Goal: Transaction & Acquisition: Purchase product/service

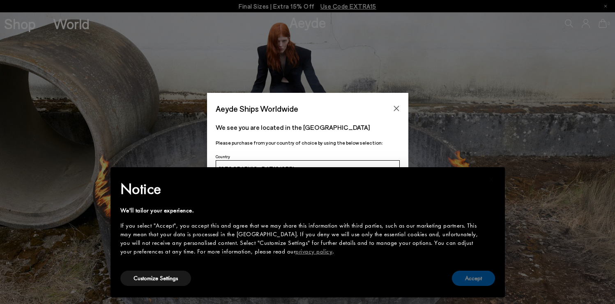
click at [479, 279] on button "Accept" at bounding box center [473, 278] width 43 height 15
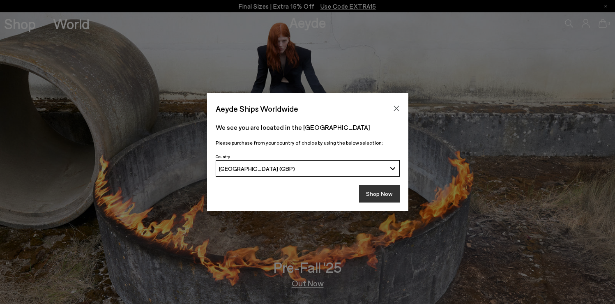
click at [384, 197] on button "Shop Now" at bounding box center [379, 193] width 41 height 17
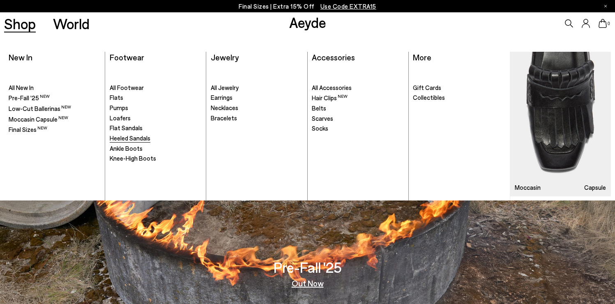
click at [134, 138] on span "Heeled Sandals" at bounding box center [130, 137] width 41 height 7
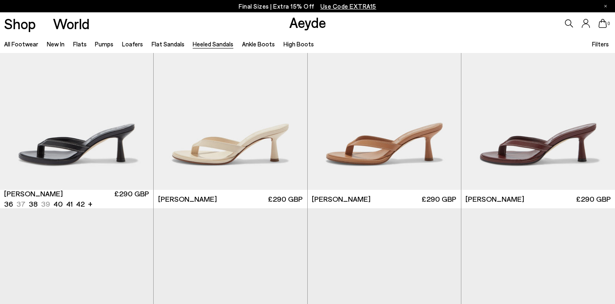
scroll to position [271, 0]
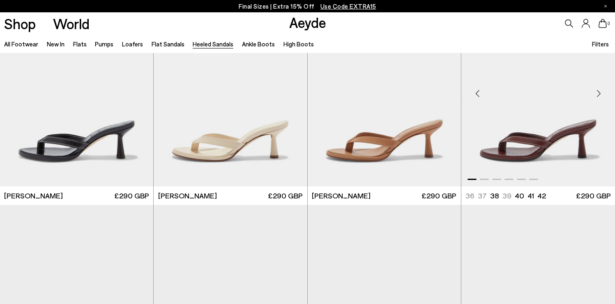
click at [521, 161] on img "1 / 6" at bounding box center [539, 90] width 154 height 193
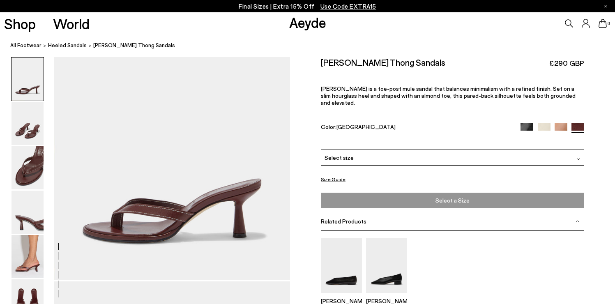
scroll to position [25, 0]
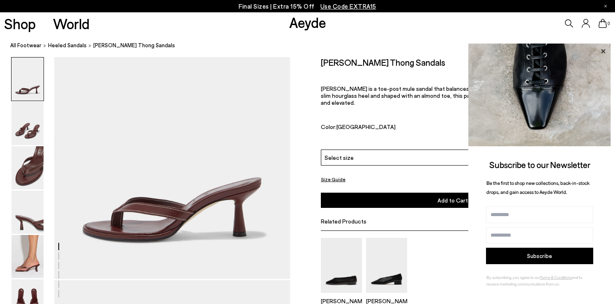
click at [604, 50] on icon at bounding box center [604, 51] width 4 height 4
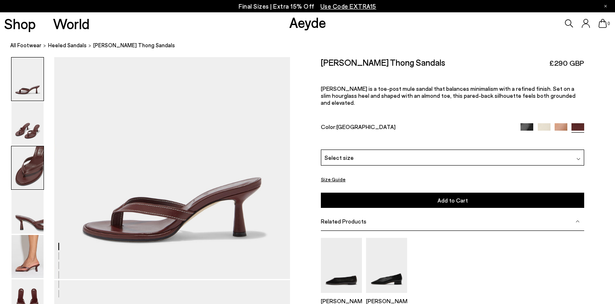
click at [20, 180] on img at bounding box center [28, 167] width 32 height 43
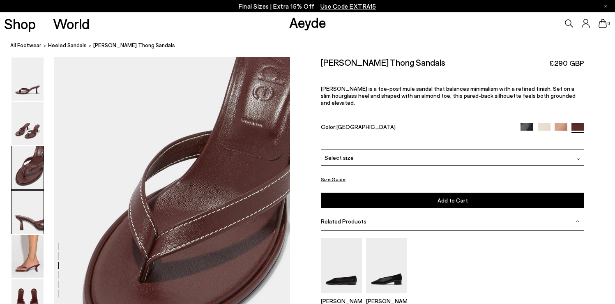
click at [23, 211] on img at bounding box center [28, 212] width 32 height 43
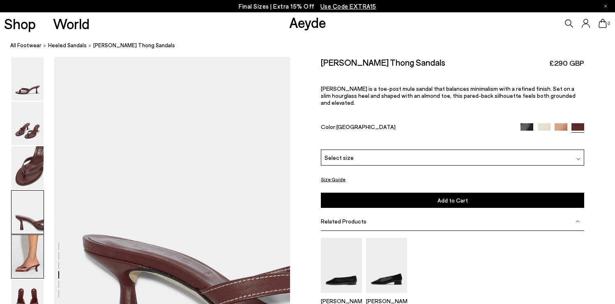
click at [26, 248] on img at bounding box center [28, 256] width 32 height 43
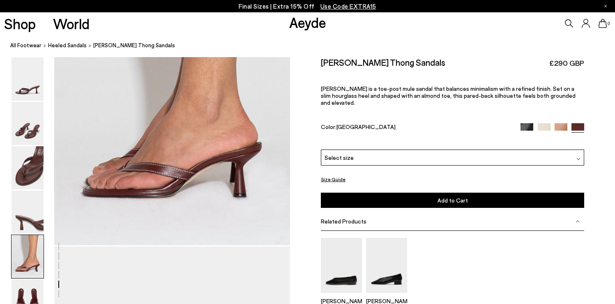
scroll to position [1326, 0]
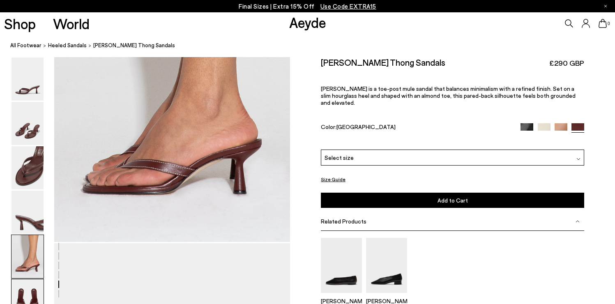
click at [32, 294] on img at bounding box center [28, 301] width 32 height 43
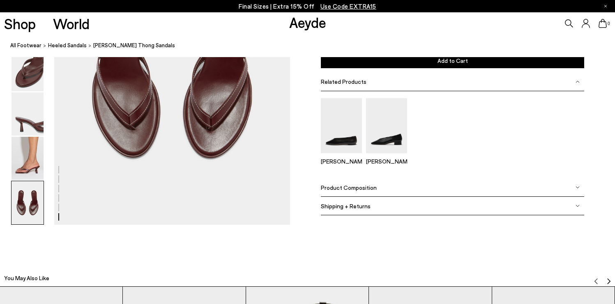
scroll to position [1663, 0]
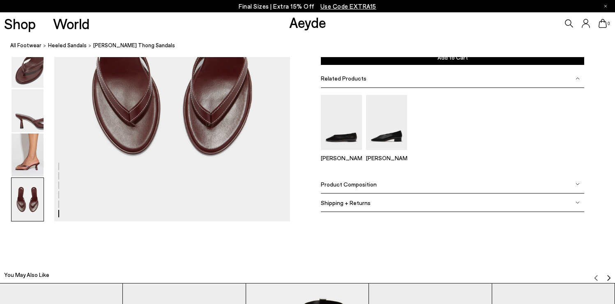
click at [25, 208] on img at bounding box center [28, 199] width 32 height 43
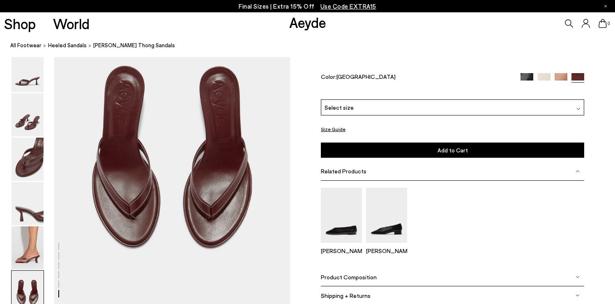
scroll to position [1569, 0]
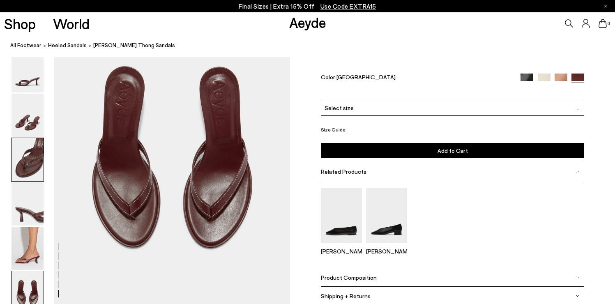
click at [23, 167] on img at bounding box center [28, 159] width 32 height 43
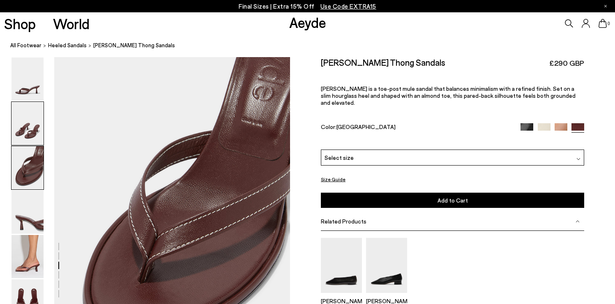
click at [30, 129] on img at bounding box center [28, 123] width 32 height 43
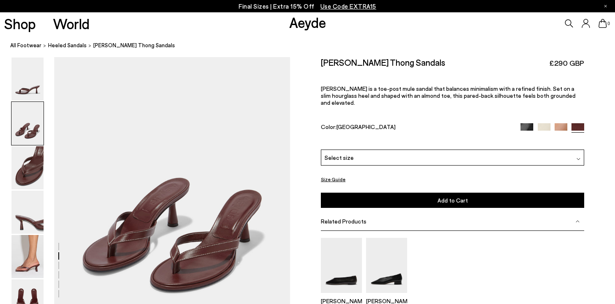
scroll to position [249, 0]
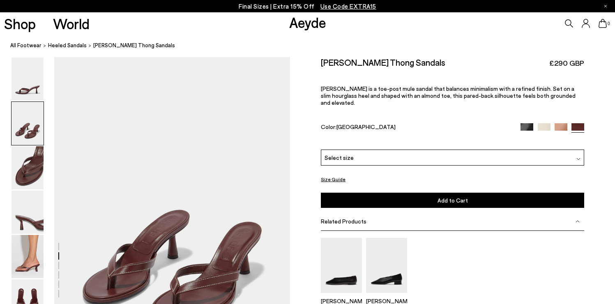
click at [32, 115] on img at bounding box center [28, 123] width 32 height 43
click at [33, 81] on img at bounding box center [28, 79] width 32 height 43
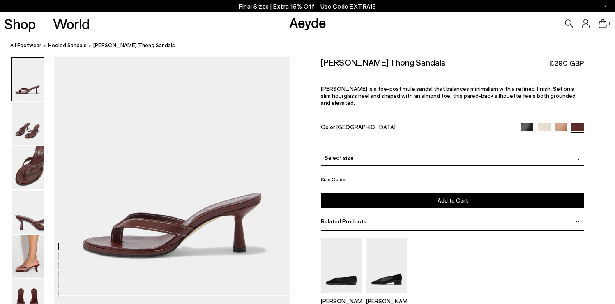
scroll to position [0, 0]
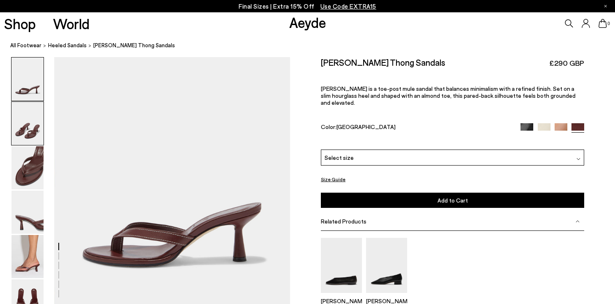
click at [29, 115] on img at bounding box center [28, 123] width 32 height 43
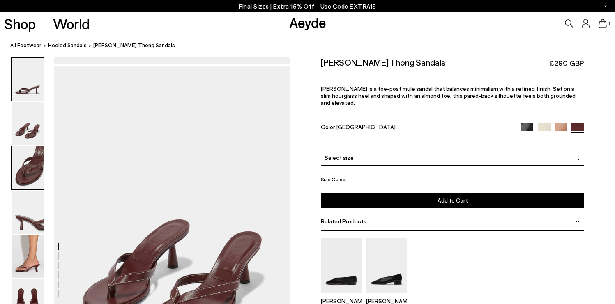
scroll to position [249, 0]
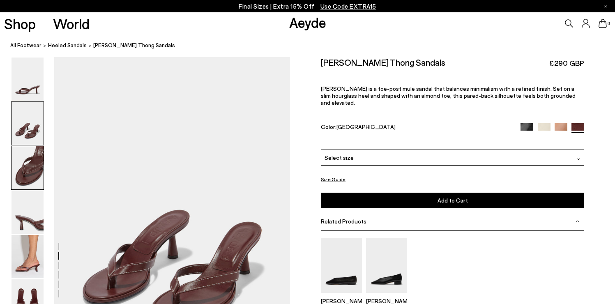
click at [30, 172] on img at bounding box center [28, 167] width 32 height 43
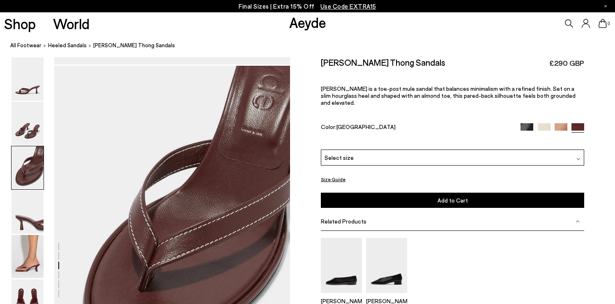
scroll to position [565, 0]
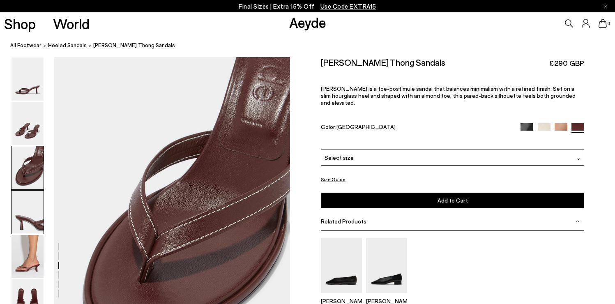
click at [26, 216] on img at bounding box center [28, 212] width 32 height 43
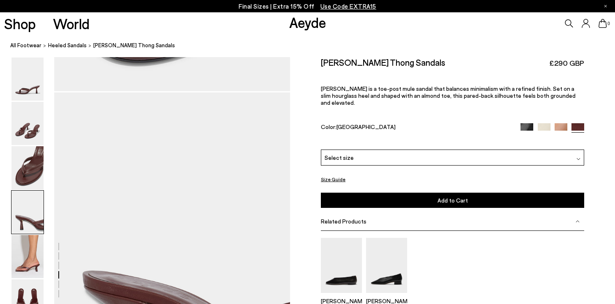
scroll to position [881, 0]
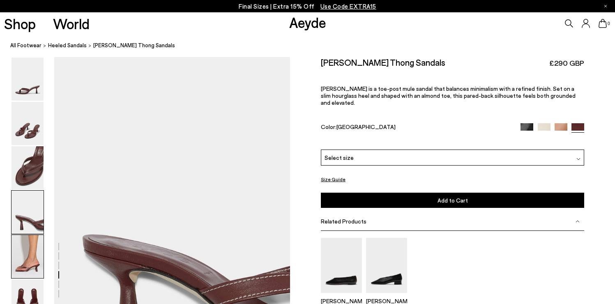
click at [24, 257] on img at bounding box center [28, 256] width 32 height 43
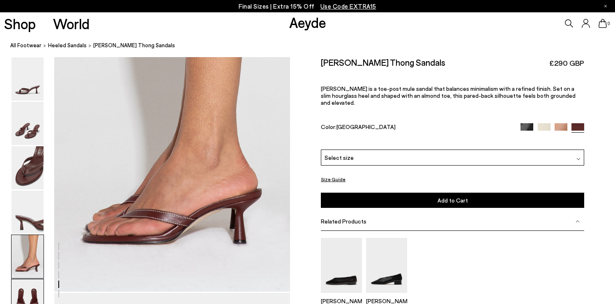
click at [28, 292] on img at bounding box center [28, 301] width 32 height 43
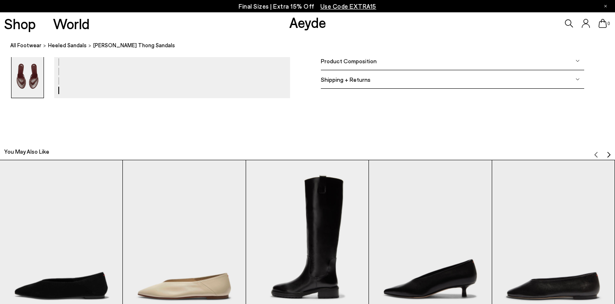
scroll to position [1548, 0]
